Goal: Information Seeking & Learning: Learn about a topic

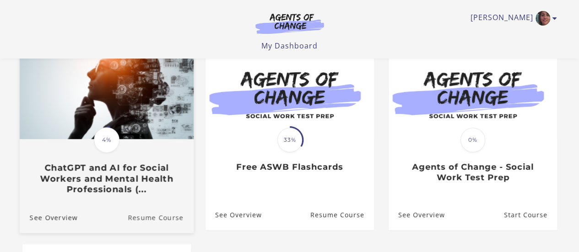
click at [166, 219] on link "Resume Course" at bounding box center [161, 217] width 66 height 31
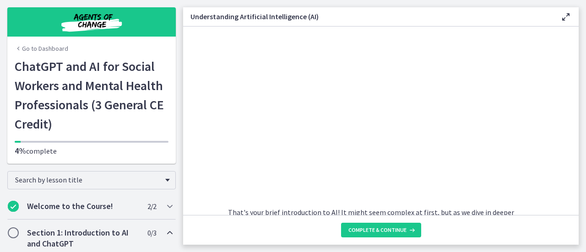
scroll to position [485, 0]
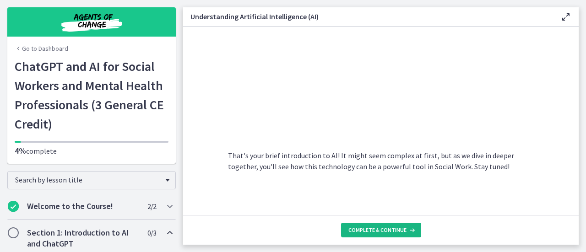
click at [371, 230] on span "Complete & continue" at bounding box center [378, 230] width 58 height 7
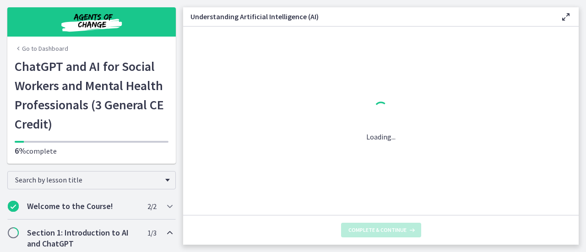
scroll to position [0, 0]
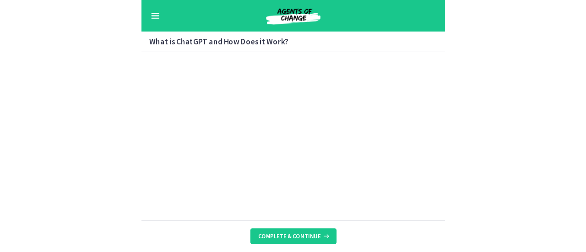
scroll to position [475, 0]
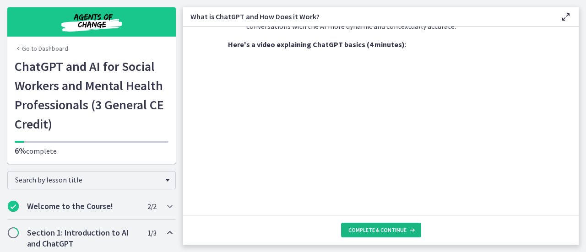
click at [376, 230] on span "Complete & continue" at bounding box center [378, 230] width 58 height 7
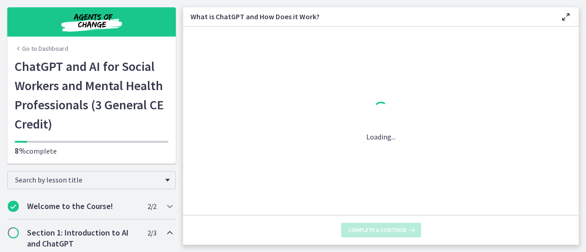
scroll to position [0, 0]
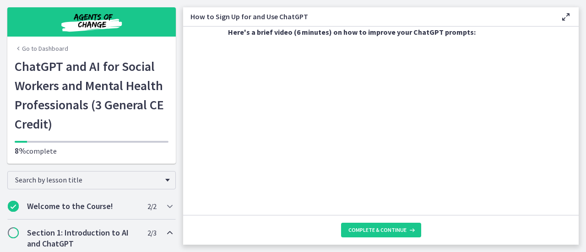
scroll to position [350, 0]
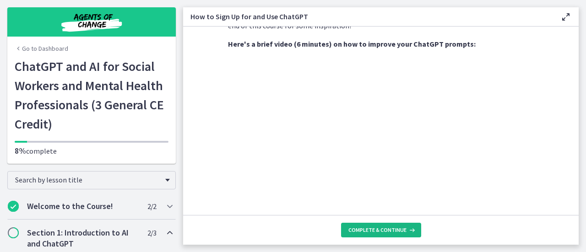
click at [371, 229] on span "Complete & continue" at bounding box center [378, 230] width 58 height 7
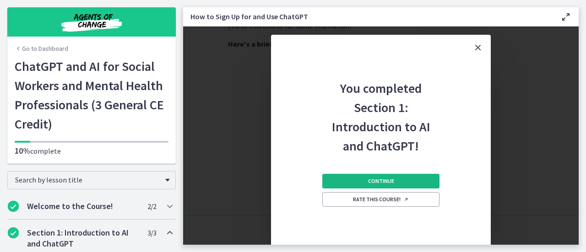
click at [369, 180] on span "Continue" at bounding box center [381, 181] width 26 height 7
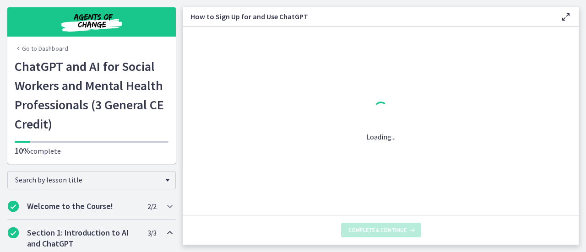
scroll to position [0, 0]
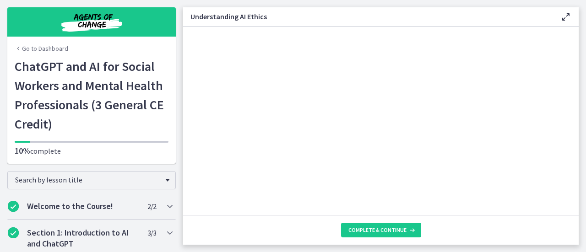
scroll to position [543, 0]
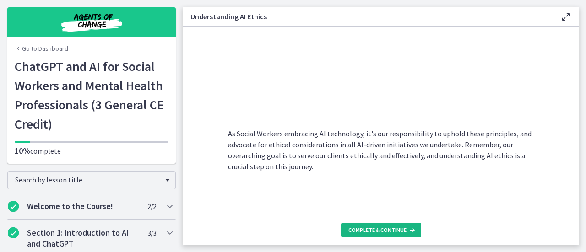
click at [388, 228] on span "Complete & continue" at bounding box center [378, 230] width 58 height 7
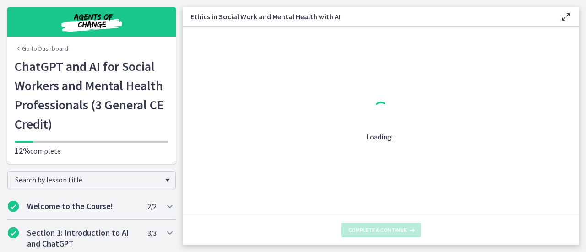
scroll to position [0, 0]
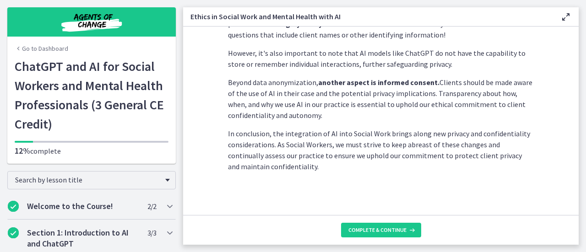
scroll to position [317, 0]
click at [404, 229] on span "Complete & continue" at bounding box center [378, 230] width 58 height 7
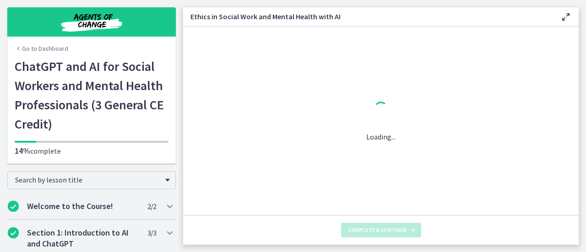
scroll to position [0, 0]
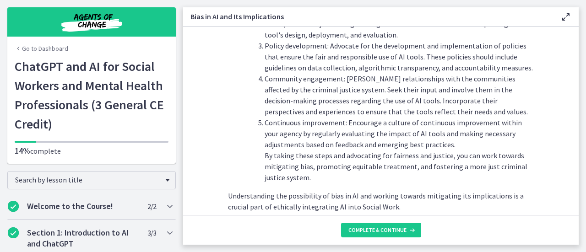
scroll to position [1111, 0]
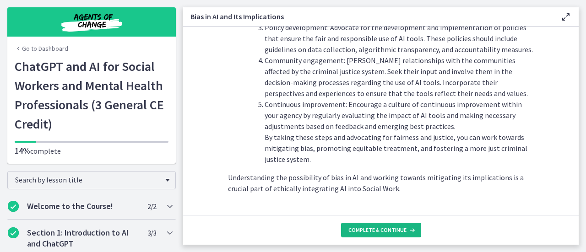
click at [407, 232] on icon at bounding box center [411, 230] width 9 height 7
